Goal: Information Seeking & Learning: Check status

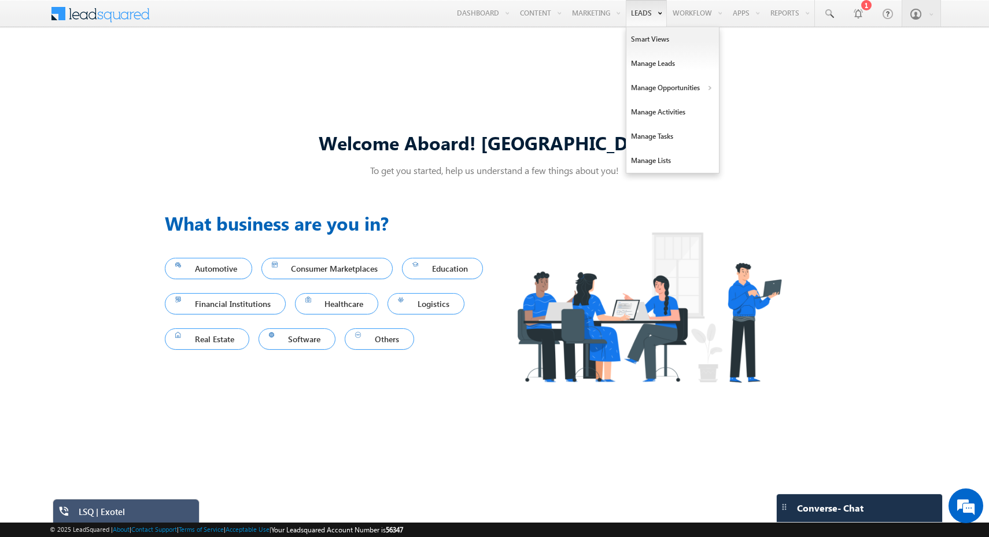
click at [641, 13] on link "Leads" at bounding box center [646, 13] width 41 height 27
click at [641, 64] on link "Manage Leads" at bounding box center [672, 63] width 93 height 24
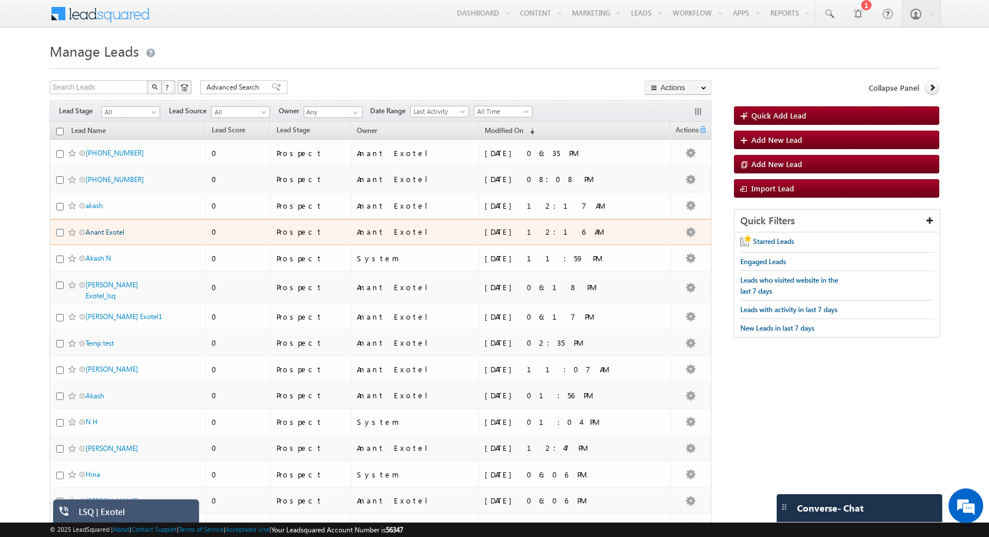
click at [99, 231] on link "Anant Exotel" at bounding box center [105, 232] width 39 height 9
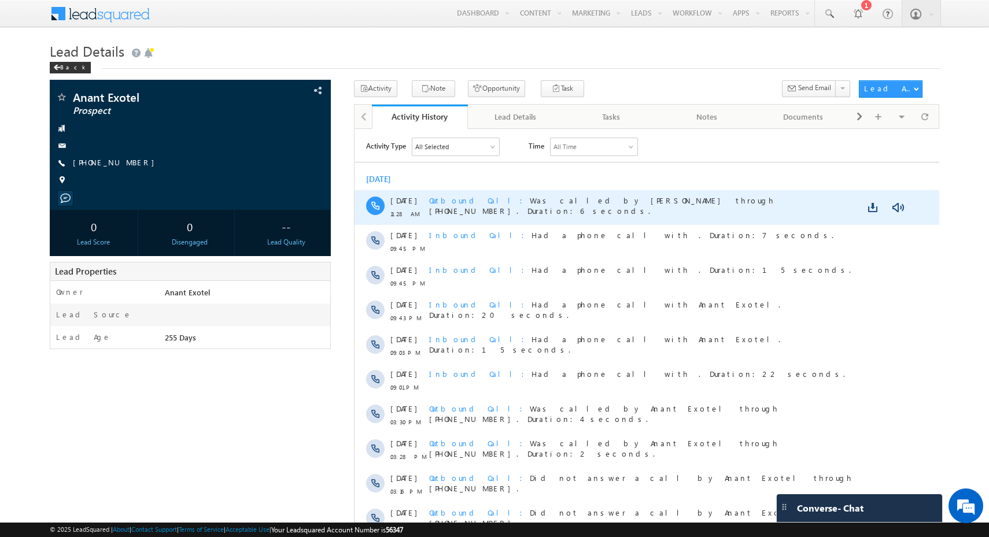
click at [464, 198] on span "Outbound Call" at bounding box center [479, 200] width 101 height 10
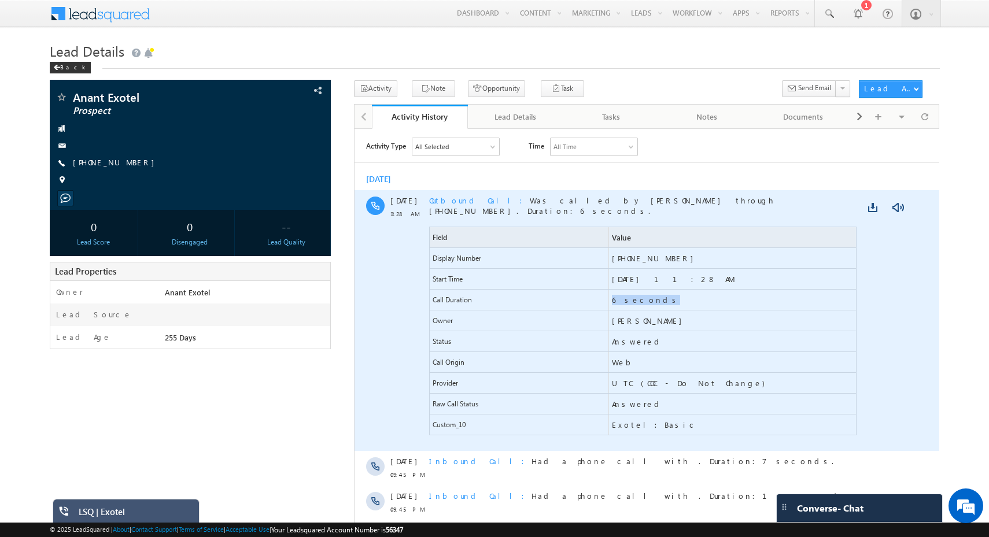
drag, startPoint x: 494, startPoint y: 291, endPoint x: 673, endPoint y: 291, distance: 178.1
click at [673, 291] on div "Call Duration 6 seconds" at bounding box center [642, 299] width 427 height 21
click at [727, 293] on span "6 seconds" at bounding box center [732, 299] width 248 height 20
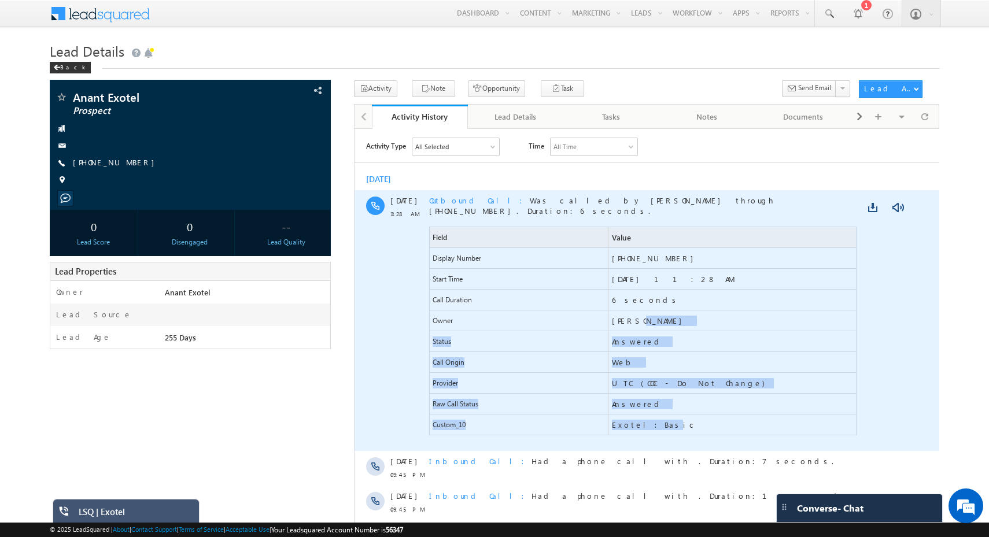
drag, startPoint x: 644, startPoint y: 416, endPoint x: 626, endPoint y: 315, distance: 102.7
click at [626, 315] on div "Field Value Display Number [PHONE_NUMBER] Start Time [DATE] 11:28 AM Call Durat…" at bounding box center [642, 330] width 427 height 209
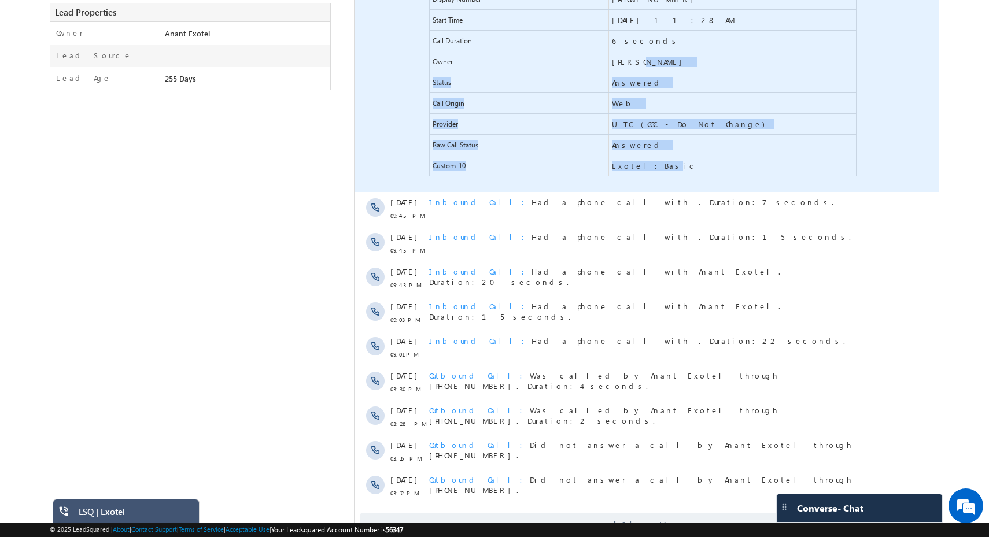
scroll to position [296, 0]
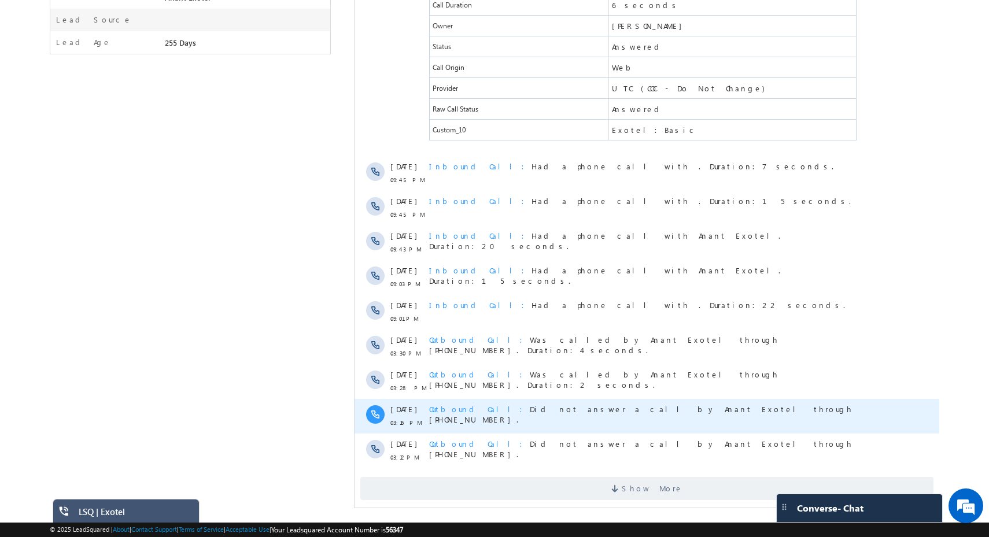
click at [469, 404] on span "Outbound Call" at bounding box center [479, 409] width 101 height 10
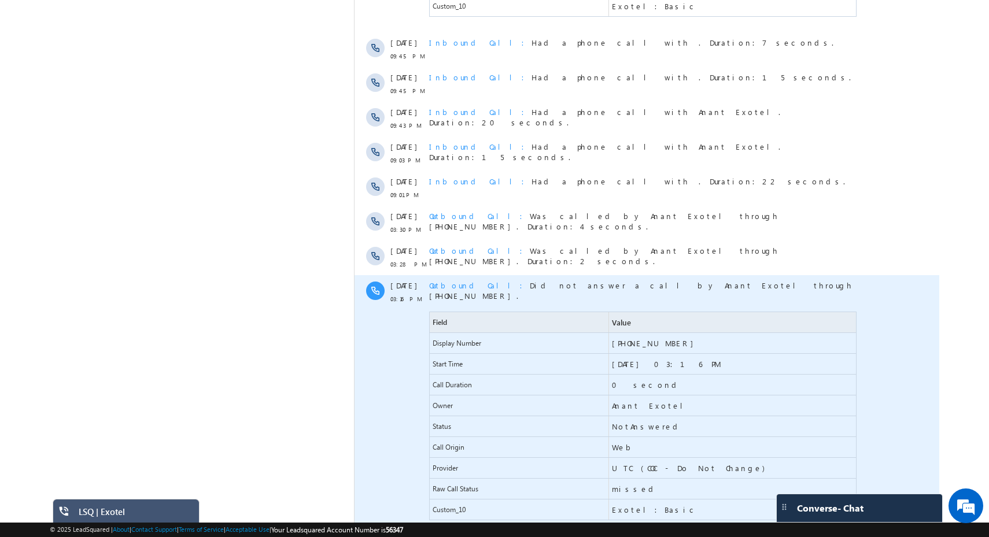
scroll to position [424, 0]
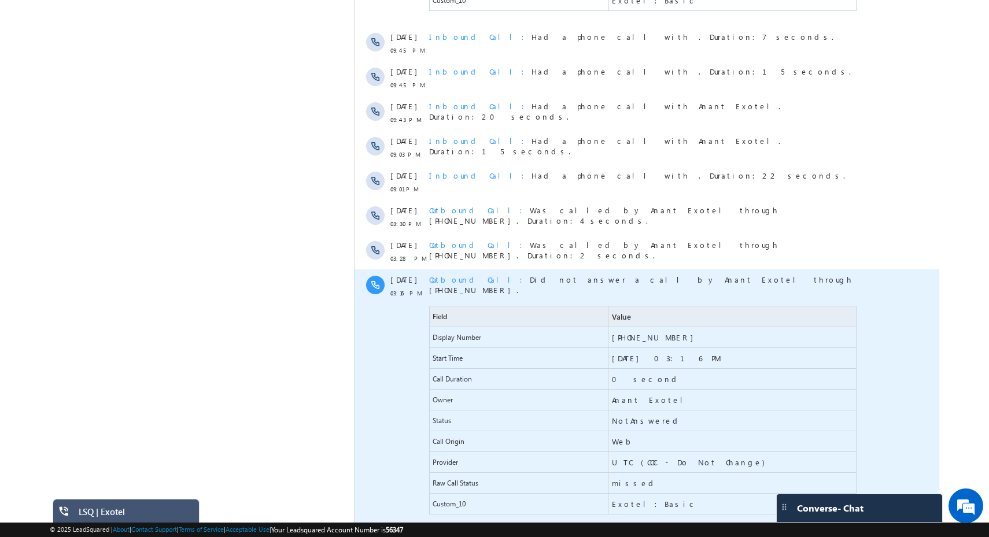
drag, startPoint x: 557, startPoint y: 363, endPoint x: 635, endPoint y: 352, distance: 78.2
click at [635, 369] on div "Call Duration 0 second" at bounding box center [642, 379] width 427 height 21
drag, startPoint x: 644, startPoint y: 362, endPoint x: 562, endPoint y: 352, distance: 82.8
click at [562, 369] on div "Call Duration 0 second" at bounding box center [642, 379] width 427 height 21
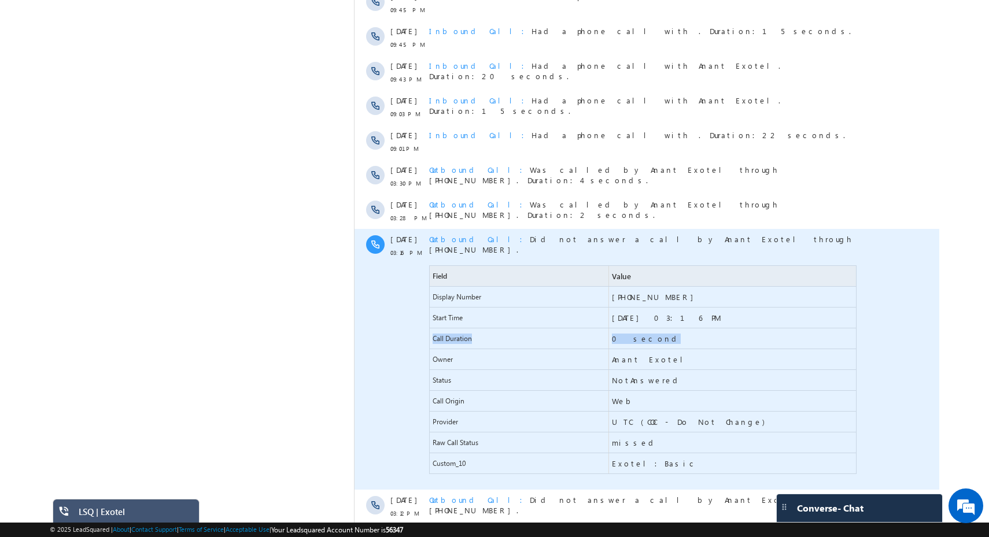
scroll to position [511, 0]
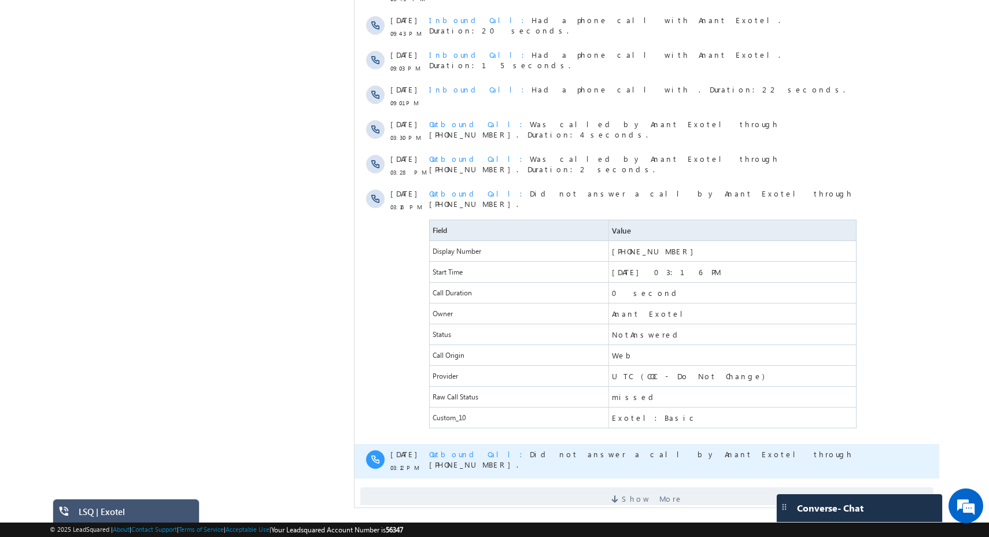
click at [545, 449] on span "Outbound Call Did not answer a call by Anant Exotel through [PHONE_NUMBER]." at bounding box center [641, 459] width 424 height 20
click at [459, 444] on div "Outbound Call Did not answer a call by Anant Exotel through [PHONE_NUMBER]." at bounding box center [644, 461] width 430 height 35
click at [459, 449] on span "Outbound Call" at bounding box center [479, 454] width 101 height 10
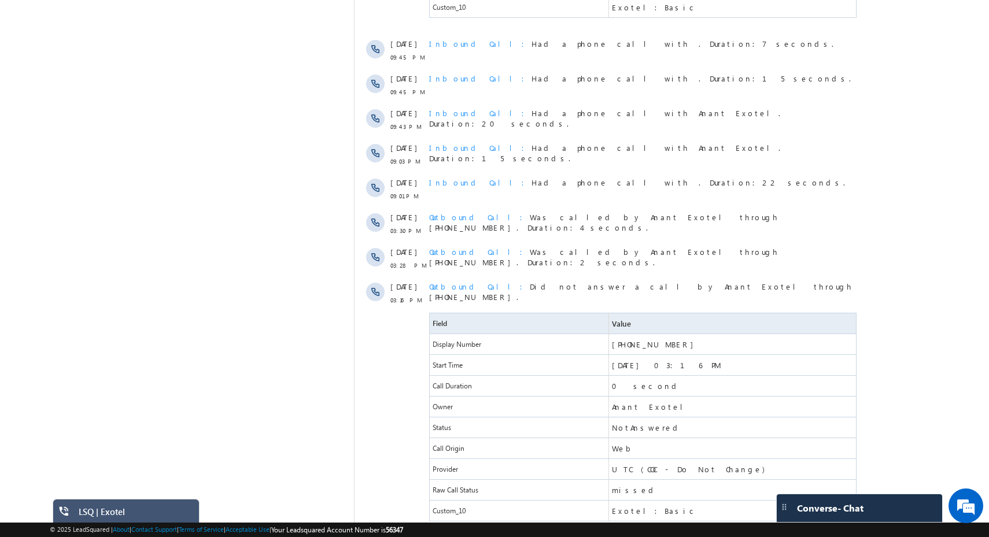
scroll to position [320, 0]
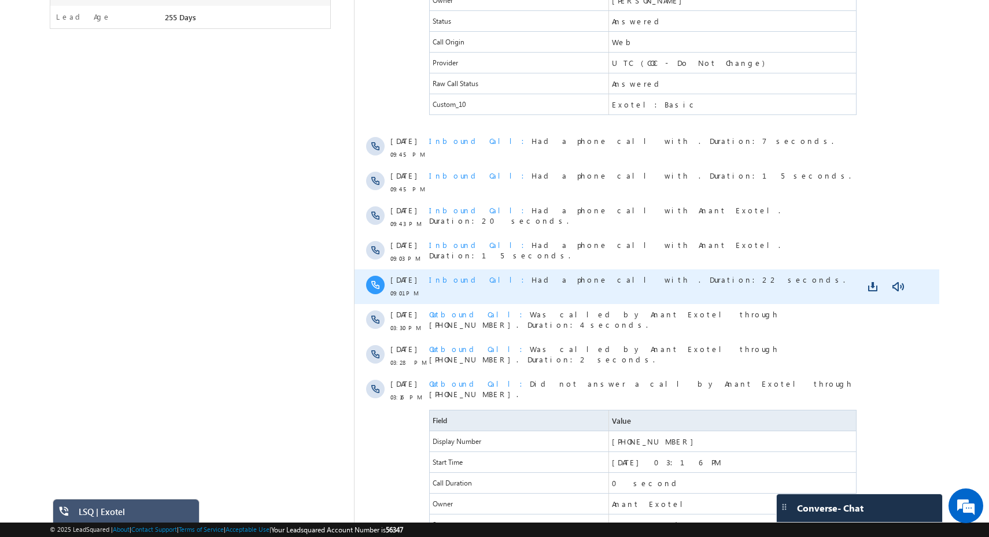
click at [449, 275] on span "Inbound Call" at bounding box center [480, 280] width 102 height 10
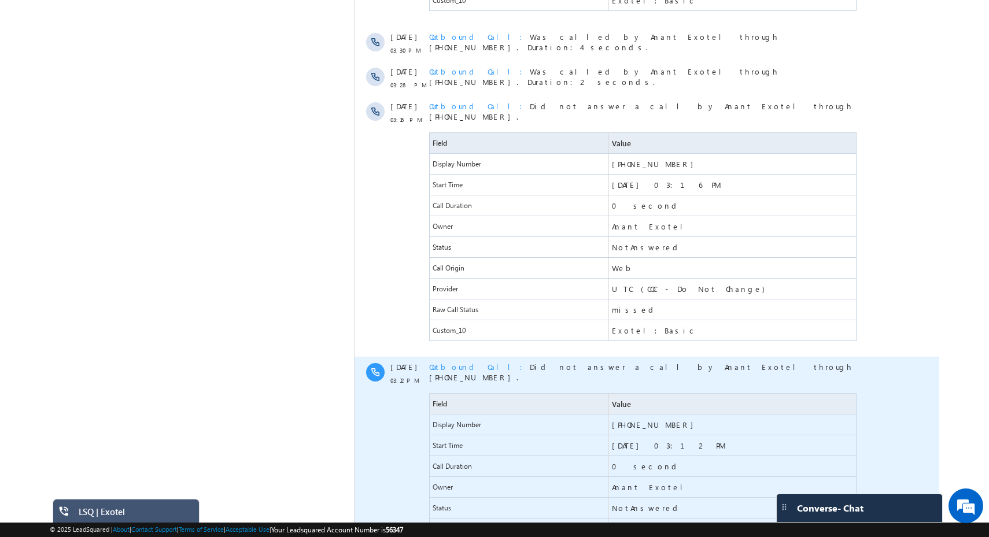
scroll to position [767, 0]
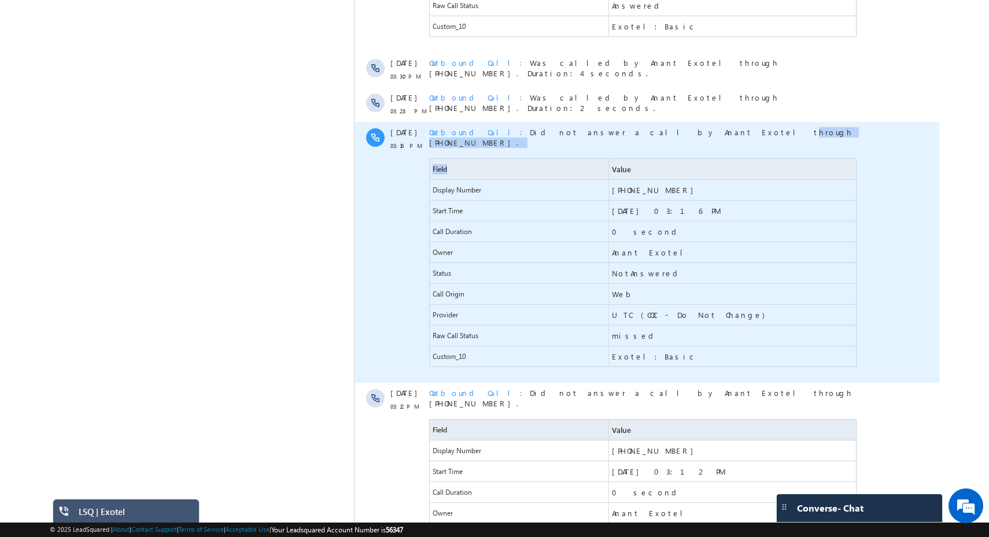
drag, startPoint x: 501, startPoint y: 124, endPoint x: 652, endPoint y: 137, distance: 150.9
click at [652, 137] on div "Outbound Call Did not answer a call by Anant Exotel through [PHONE_NUMBER]. Fie…" at bounding box center [644, 252] width 430 height 261
click at [647, 185] on span "[PHONE_NUMBER]" at bounding box center [654, 190] width 87 height 10
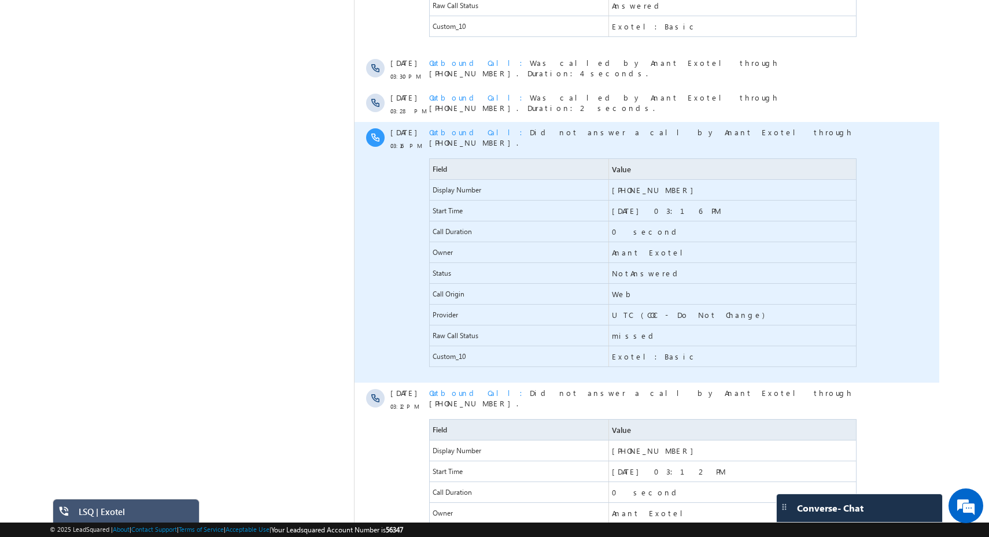
click at [621, 268] on span "NotAnswered" at bounding box center [646, 273] width 70 height 10
click at [626, 331] on span "missed" at bounding box center [634, 336] width 46 height 10
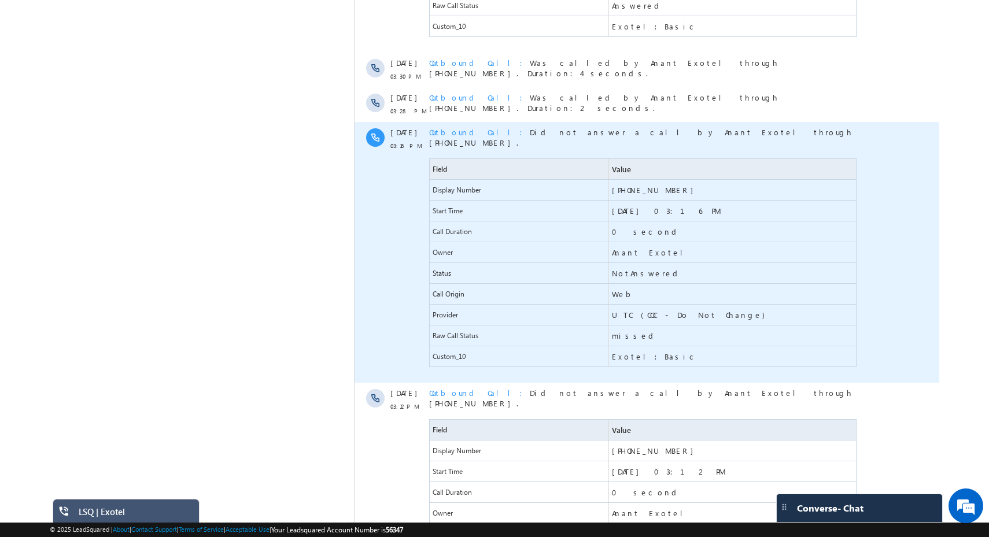
click at [631, 227] on span "0 second" at bounding box center [645, 232] width 69 height 10
click at [652, 221] on span "0 second" at bounding box center [732, 231] width 248 height 20
click at [845, 305] on span "UTC (COC - Do Not Change)" at bounding box center [732, 315] width 248 height 20
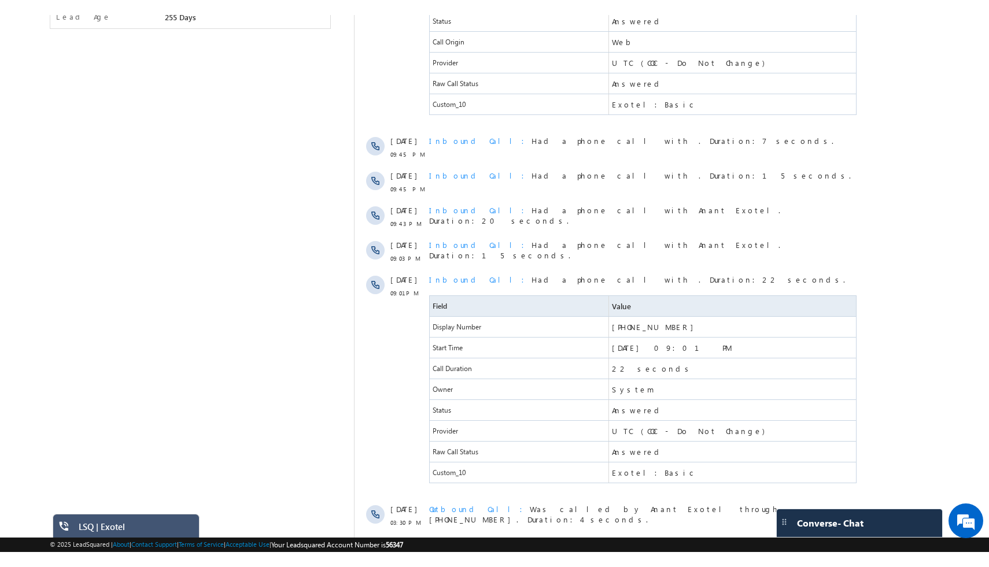
scroll to position [251, 0]
